Goal: Task Accomplishment & Management: Use online tool/utility

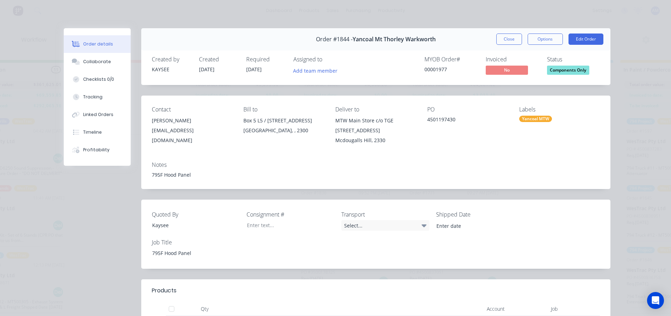
scroll to position [563, 0]
click at [504, 43] on button "Close" at bounding box center [509, 38] width 26 height 11
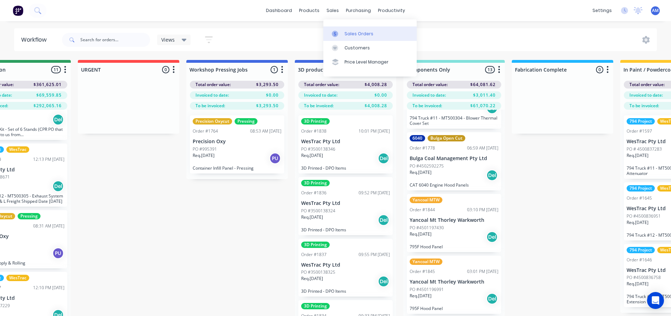
click at [355, 31] on div "Sales Orders" at bounding box center [358, 34] width 29 height 6
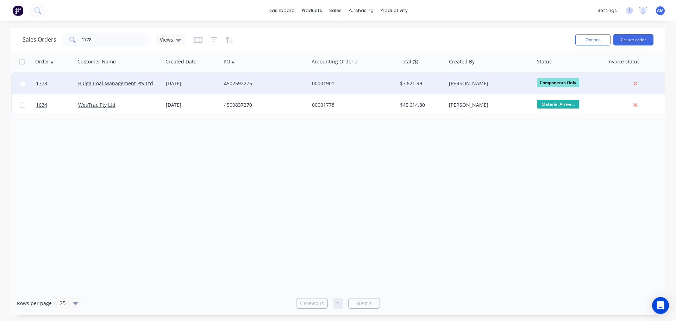
click at [316, 82] on div "00001901" at bounding box center [351, 83] width 78 height 7
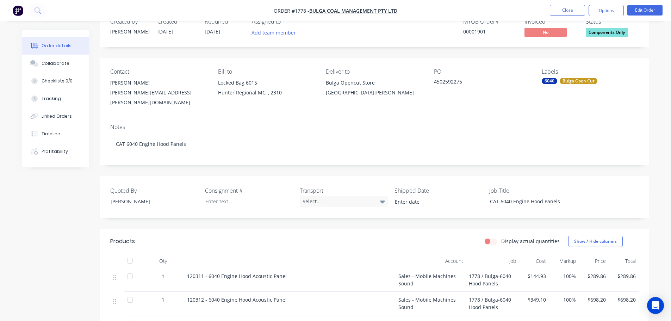
scroll to position [70, 0]
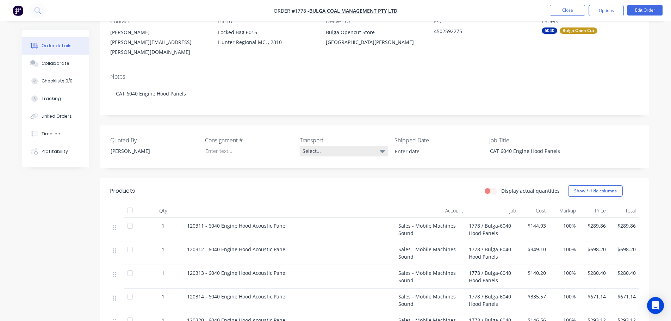
click at [310, 146] on div "Select..." at bounding box center [344, 151] width 88 height 11
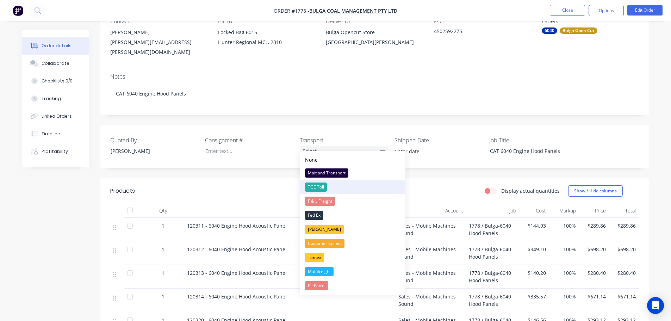
click at [320, 186] on div "TGE Toll" at bounding box center [316, 186] width 22 height 9
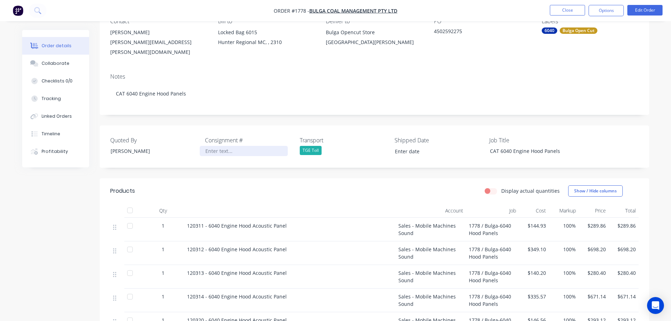
click at [228, 146] on div at bounding box center [244, 151] width 88 height 10
paste div
click at [412, 146] on input at bounding box center [434, 151] width 88 height 11
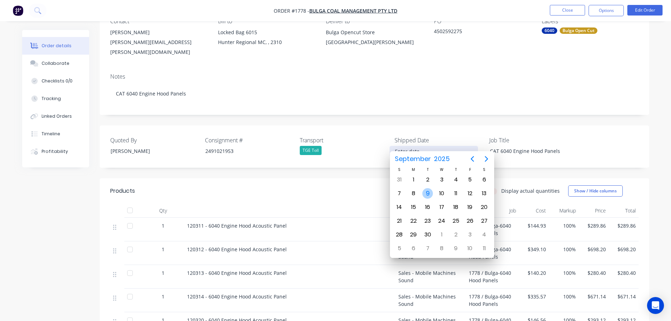
click at [432, 194] on div "9" at bounding box center [427, 193] width 11 height 11
type input "[DATE]"
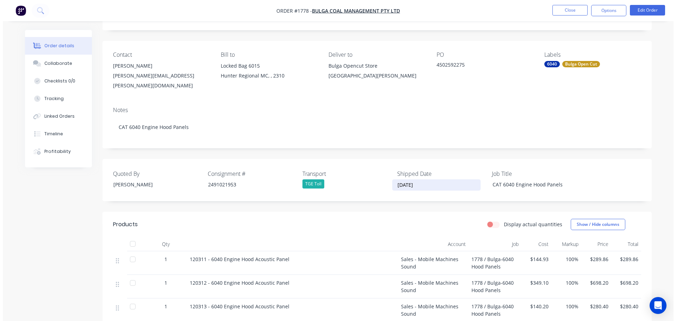
scroll to position [0, 0]
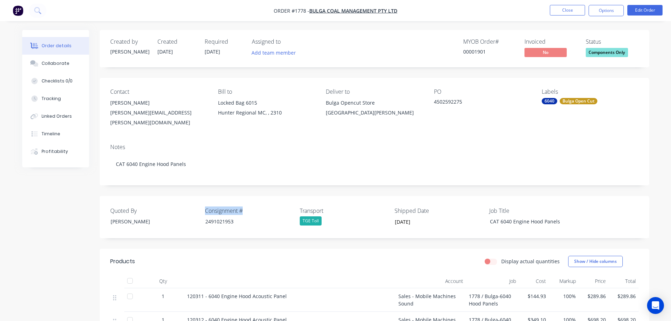
drag, startPoint x: 246, startPoint y: 204, endPoint x: 204, endPoint y: 202, distance: 41.9
click at [204, 202] on div "Quoted By [PERSON_NAME] Consignment # 2491021953 Transport TGE Toll Shipped Dat…" at bounding box center [374, 217] width 549 height 42
copy label "Consignment #"
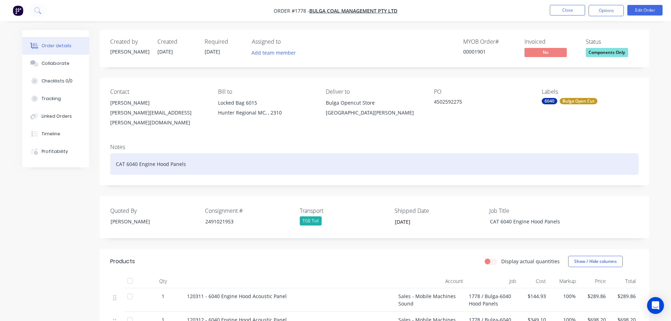
click at [215, 158] on div "CAT 6040 Engine Hood Panels" at bounding box center [374, 163] width 528 height 21
paste div
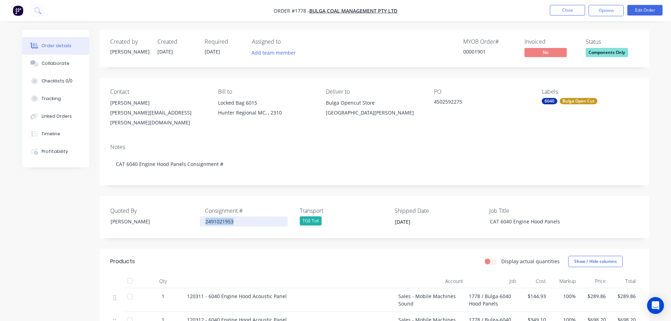
drag, startPoint x: 233, startPoint y: 214, endPoint x: 205, endPoint y: 213, distance: 28.2
click at [205, 216] on div "2491021953" at bounding box center [244, 221] width 88 height 10
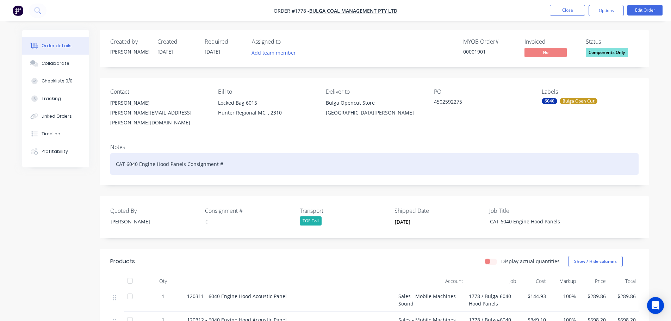
click at [244, 159] on div "CAT 6040 Engine Hood Panels Consignment #" at bounding box center [374, 163] width 528 height 21
drag, startPoint x: 265, startPoint y: 155, endPoint x: 222, endPoint y: 158, distance: 43.1
click at [222, 158] on div "CAT 6040 Engine Hood Panels Consignment # Consignment #" at bounding box center [374, 163] width 528 height 21
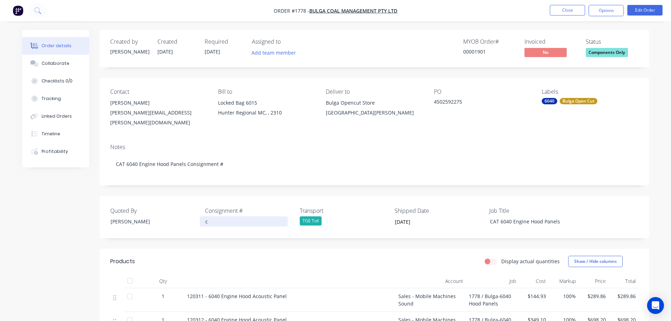
click at [238, 216] on div "c" at bounding box center [244, 221] width 88 height 10
drag, startPoint x: 216, startPoint y: 216, endPoint x: 195, endPoint y: 213, distance: 20.7
click at [195, 213] on div "Quoted By [PERSON_NAME] Consignment # c Transport TGE Toll Shipped Date [DATE] …" at bounding box center [374, 217] width 549 height 42
drag, startPoint x: 232, startPoint y: 214, endPoint x: 179, endPoint y: 217, distance: 53.6
click at [179, 217] on div "Quoted By [PERSON_NAME] Consignment # c Transport TGE Toll Shipped Date [DATE] …" at bounding box center [374, 217] width 549 height 42
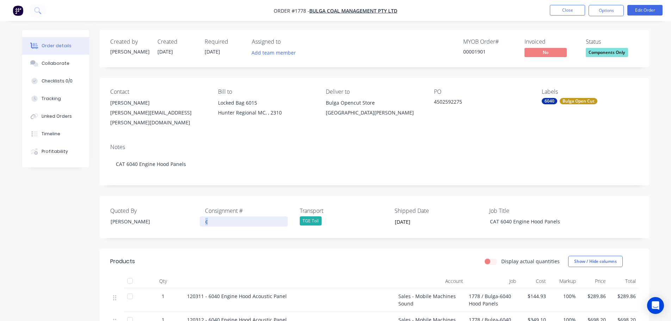
click at [215, 217] on div "c" at bounding box center [244, 221] width 88 height 10
drag, startPoint x: 215, startPoint y: 217, endPoint x: 193, endPoint y: 213, distance: 21.9
click at [193, 213] on div "Quoted By [PERSON_NAME] Consignment # c Transport TGE Toll Shipped Date [DATE] …" at bounding box center [374, 217] width 549 height 42
drag, startPoint x: 240, startPoint y: 200, endPoint x: 201, endPoint y: 206, distance: 39.5
click at [201, 206] on div "Quoted By [PERSON_NAME] Consignment # 2491021953 Transport TGE Toll Shipped Dat…" at bounding box center [374, 217] width 549 height 42
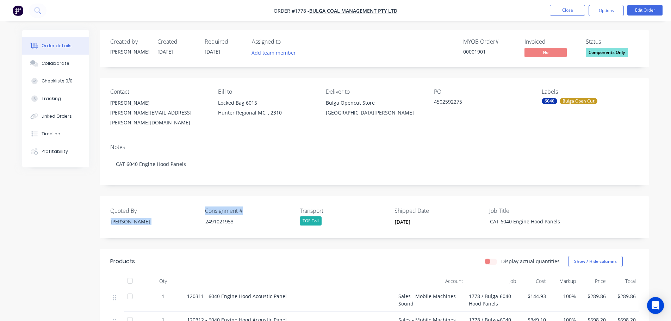
drag, startPoint x: 201, startPoint y: 204, endPoint x: 208, endPoint y: 196, distance: 11.0
click at [227, 200] on div "Quoted By [PERSON_NAME] Consignment # 2491021953 Transport TGE Toll Shipped Dat…" at bounding box center [374, 217] width 549 height 42
click at [238, 198] on div "Quoted By [PERSON_NAME] Consignment # 2491021953 Transport TGE Toll Shipped Dat…" at bounding box center [374, 217] width 549 height 42
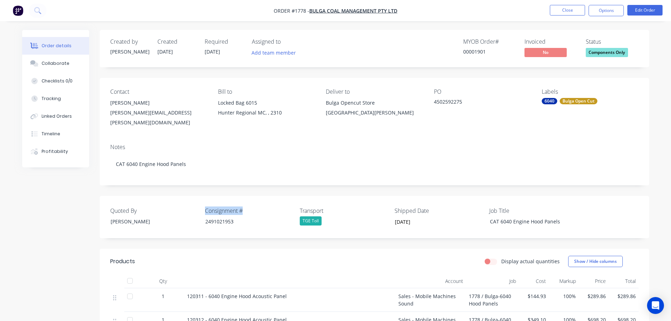
drag, startPoint x: 246, startPoint y: 201, endPoint x: 201, endPoint y: 201, distance: 44.4
click at [201, 201] on div "Quoted By [PERSON_NAME] Consignment # 2491021953 Transport TGE Toll Shipped Dat…" at bounding box center [374, 217] width 549 height 42
copy label "Consignment #"
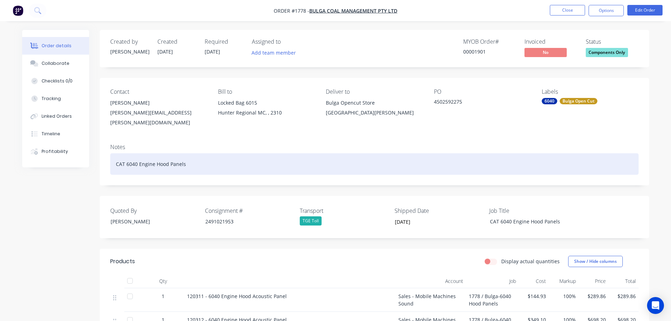
click at [203, 155] on div "CAT 6040 Engine Hood Panels" at bounding box center [374, 163] width 528 height 21
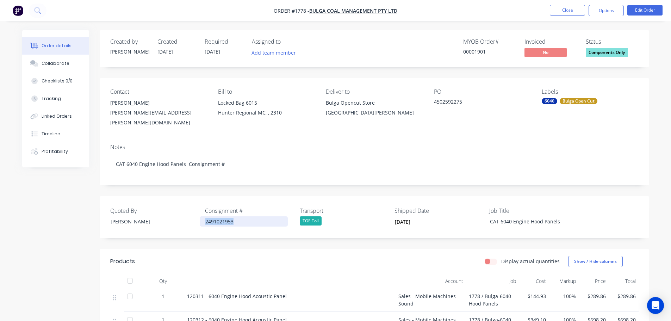
drag, startPoint x: 236, startPoint y: 215, endPoint x: 206, endPoint y: 214, distance: 29.6
click at [206, 216] on div "2491021953" at bounding box center [244, 221] width 88 height 10
copy div "2491021953"
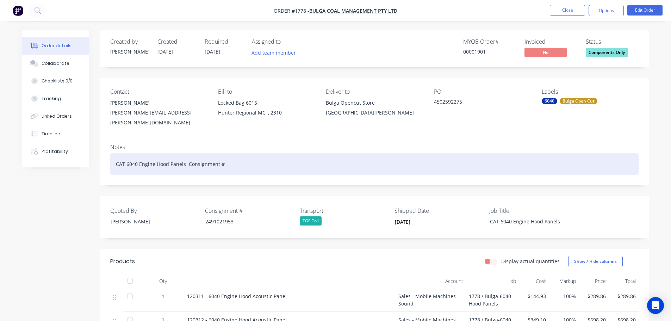
click at [225, 157] on div "CAT 6040 Engine Hood Panels Consignment #" at bounding box center [374, 163] width 528 height 21
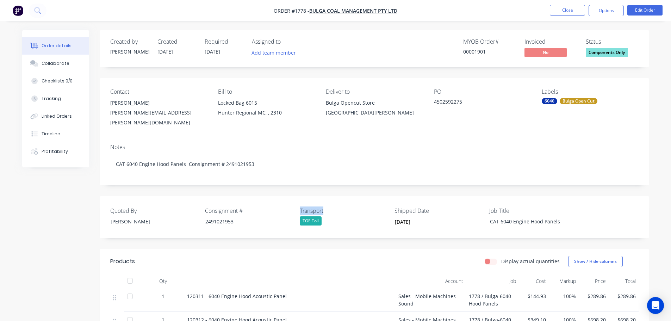
drag, startPoint x: 325, startPoint y: 205, endPoint x: 298, endPoint y: 204, distance: 27.1
click at [298, 204] on div "Quoted By [PERSON_NAME] Consignment # 2491021953 Transport TGE Toll Shipped Dat…" at bounding box center [374, 217] width 549 height 42
copy label "Transport"
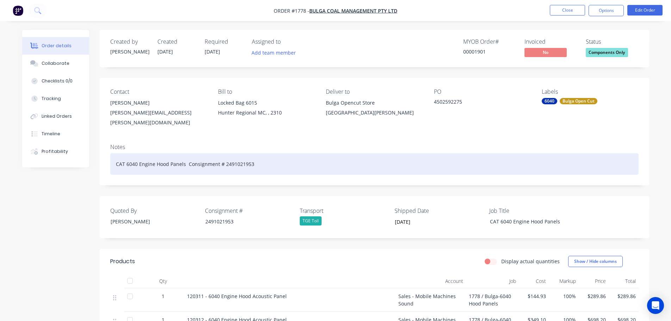
click at [275, 158] on div "CAT 6040 Engine Hood Panels Consignment # 2491021953" at bounding box center [374, 163] width 528 height 21
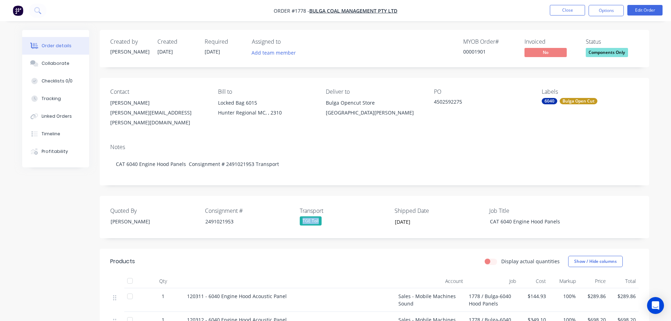
drag, startPoint x: 328, startPoint y: 210, endPoint x: 298, endPoint y: 212, distance: 30.0
click at [298, 212] on div "Quoted By [PERSON_NAME] Consignment # 2491021953 Transport TGE Toll Shipped Dat…" at bounding box center [374, 217] width 549 height 42
copy div "TGE Toll"
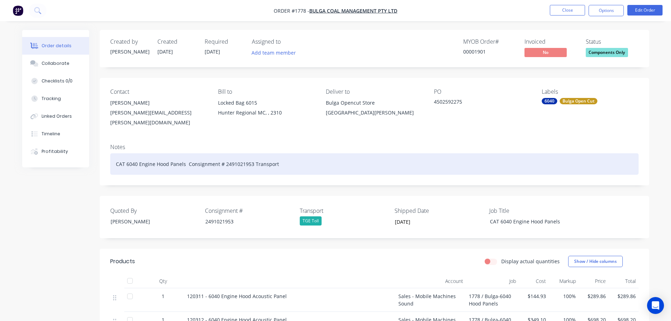
drag, startPoint x: 294, startPoint y: 166, endPoint x: 294, endPoint y: 160, distance: 6.3
click at [294, 162] on div "CAT 6040 Engine Hood Panels Consignment # 2491021953 Transport" at bounding box center [374, 163] width 528 height 21
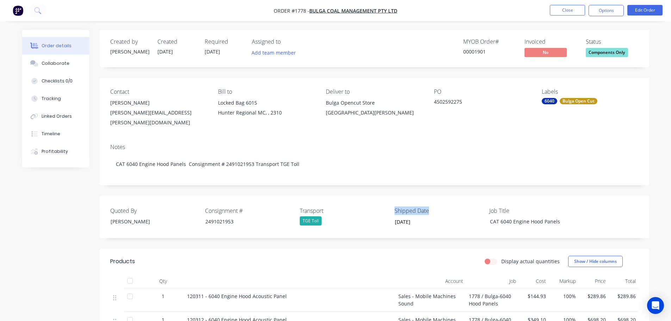
drag, startPoint x: 430, startPoint y: 205, endPoint x: 394, endPoint y: 204, distance: 35.9
click at [394, 206] on label "Shipped Date" at bounding box center [438, 210] width 88 height 8
copy label "Shipped Date"
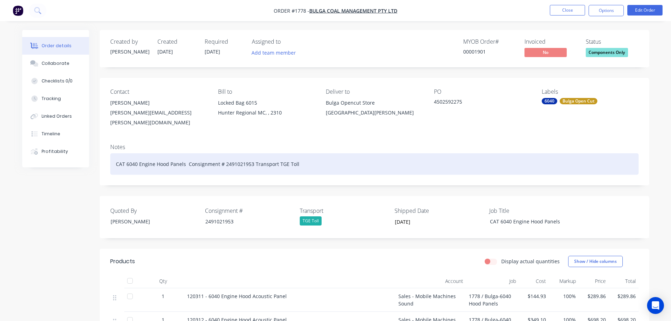
click at [345, 155] on div "CAT 6040 Engine Hood Panels Consignment # 2491021953 Transport TGE Toll" at bounding box center [374, 163] width 528 height 21
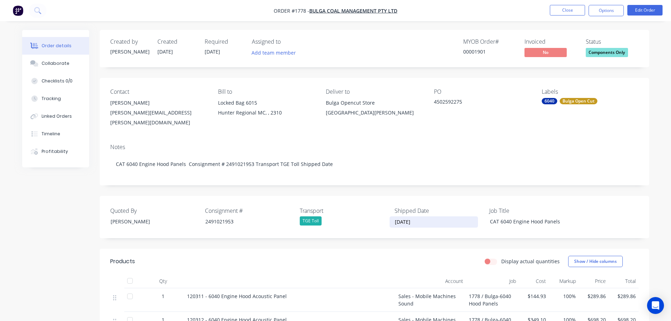
drag, startPoint x: 423, startPoint y: 213, endPoint x: 387, endPoint y: 212, distance: 36.6
click at [387, 212] on div "Quoted By [PERSON_NAME] Consignment # 2491021953 Transport TGE Toll Shipped Dat…" at bounding box center [374, 217] width 549 height 42
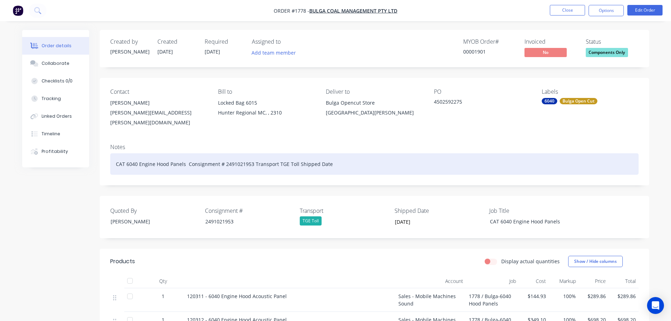
drag, startPoint x: 350, startPoint y: 140, endPoint x: 348, endPoint y: 149, distance: 9.3
click at [349, 144] on div "Notes" at bounding box center [374, 147] width 528 height 7
click at [347, 154] on div "CAT 6040 Engine Hood Panels Consignment # 2491021953 Transport TGE Toll Shipped…" at bounding box center [374, 163] width 528 height 21
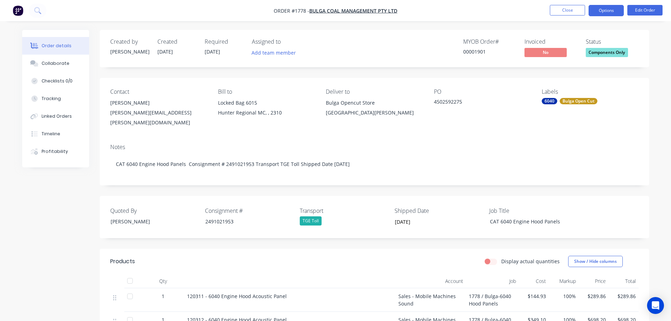
click at [610, 10] on button "Options" at bounding box center [605, 10] width 35 height 11
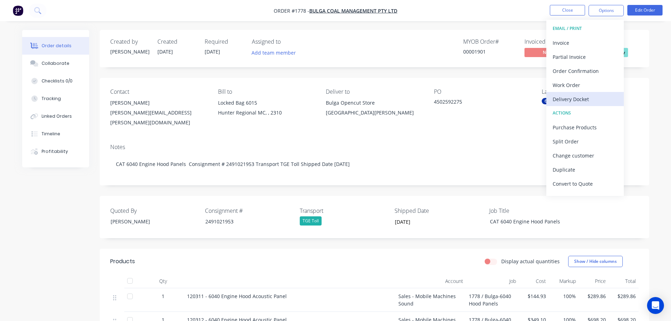
click at [573, 98] on div "Delivery Docket" at bounding box center [584, 99] width 65 height 10
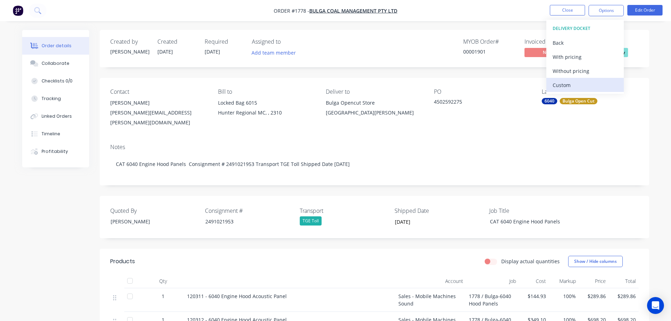
click at [570, 83] on div "Custom" at bounding box center [584, 85] width 65 height 10
click at [571, 73] on div "Without pricing" at bounding box center [584, 71] width 65 height 10
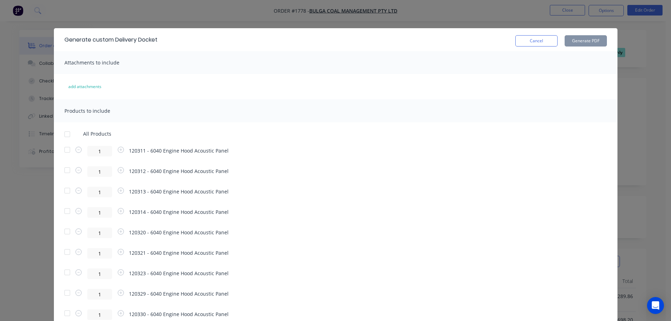
click at [64, 135] on div at bounding box center [67, 134] width 14 height 14
click at [583, 40] on button "Generate PDF" at bounding box center [585, 40] width 42 height 11
